Goal: Go to known website: Access a specific website the user already knows

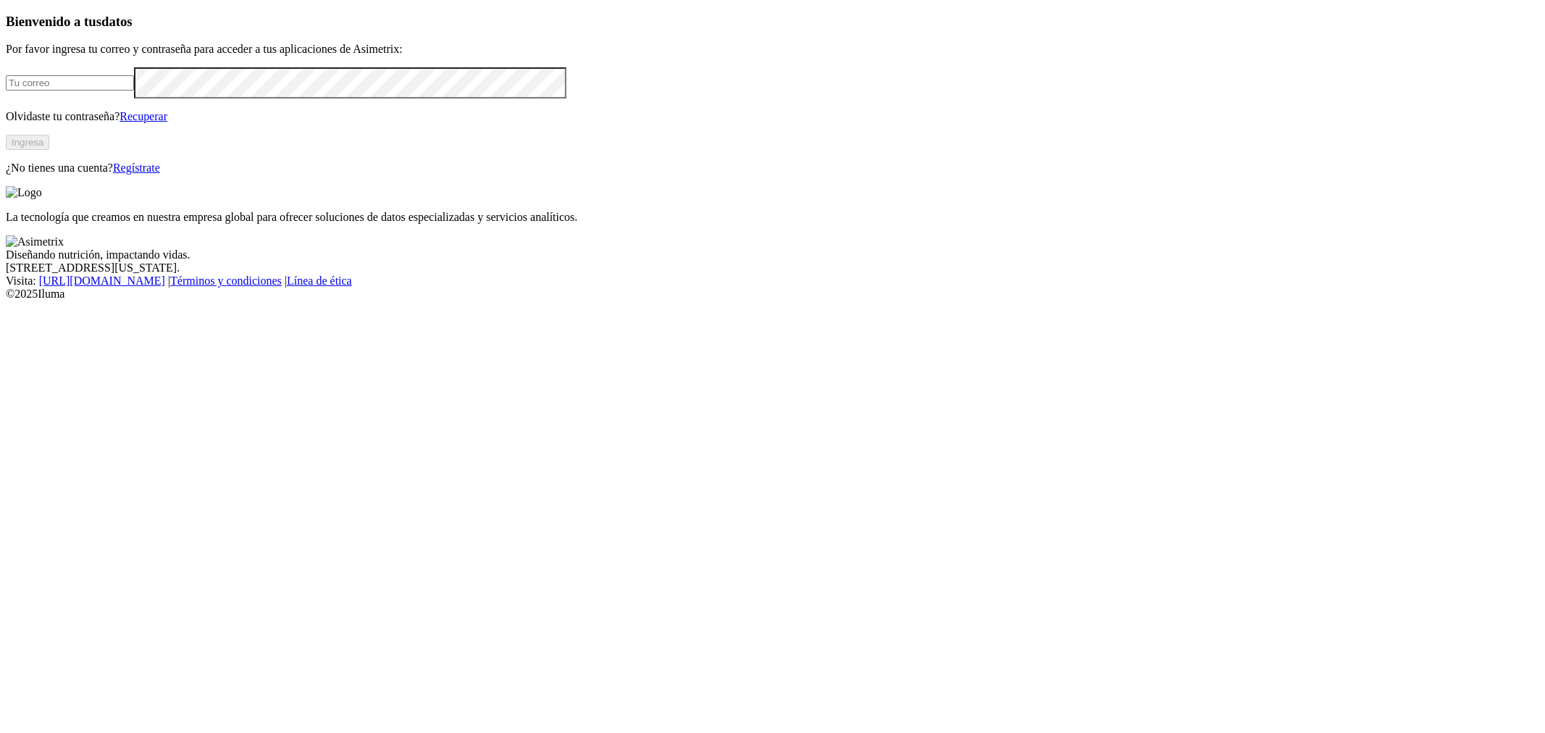
type input "[EMAIL_ADDRESS][PERSON_NAME][DOMAIN_NAME]"
click at [49, 150] on button "Ingresa" at bounding box center [27, 142] width 43 height 15
